Goal: Communication & Community: Answer question/provide support

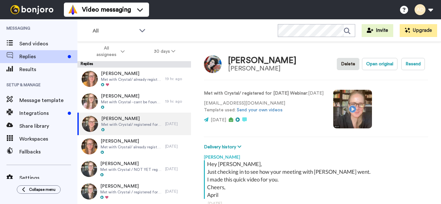
scroll to position [215, 0]
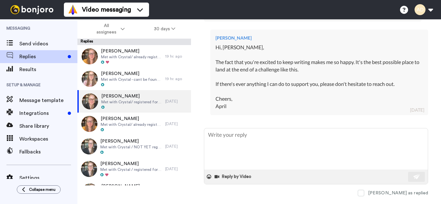
type textarea "x"
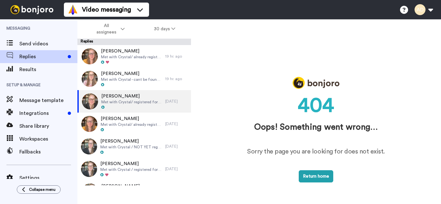
scroll to position [0, 0]
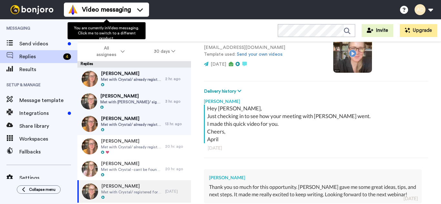
type textarea "x"
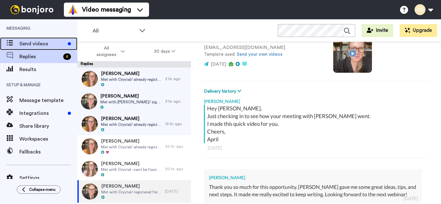
click at [32, 45] on span "Send videos" at bounding box center [42, 44] width 46 height 8
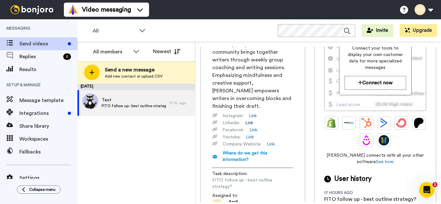
scroll to position [95, 0]
